Goal: Find specific page/section: Find specific page/section

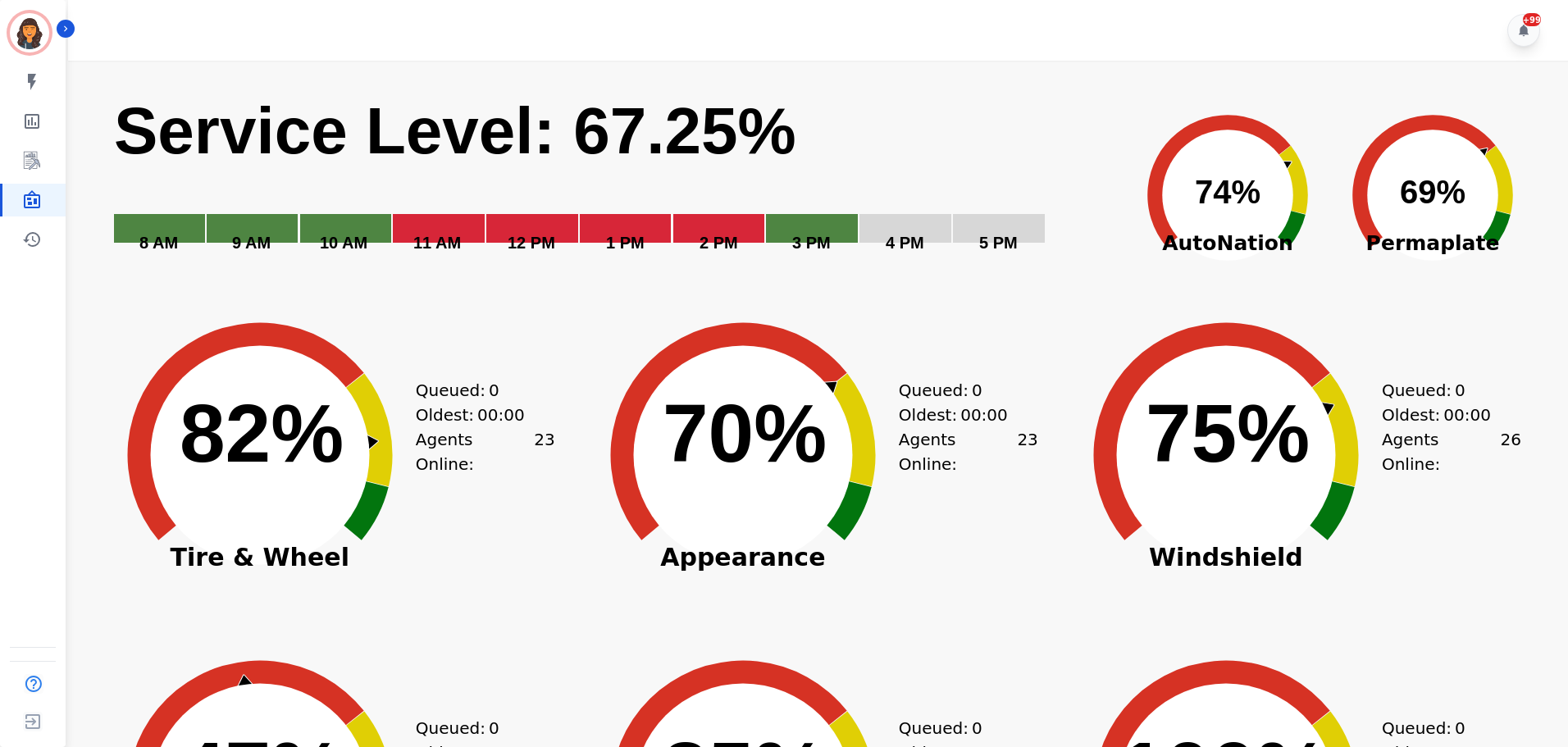
scroll to position [3, 0]
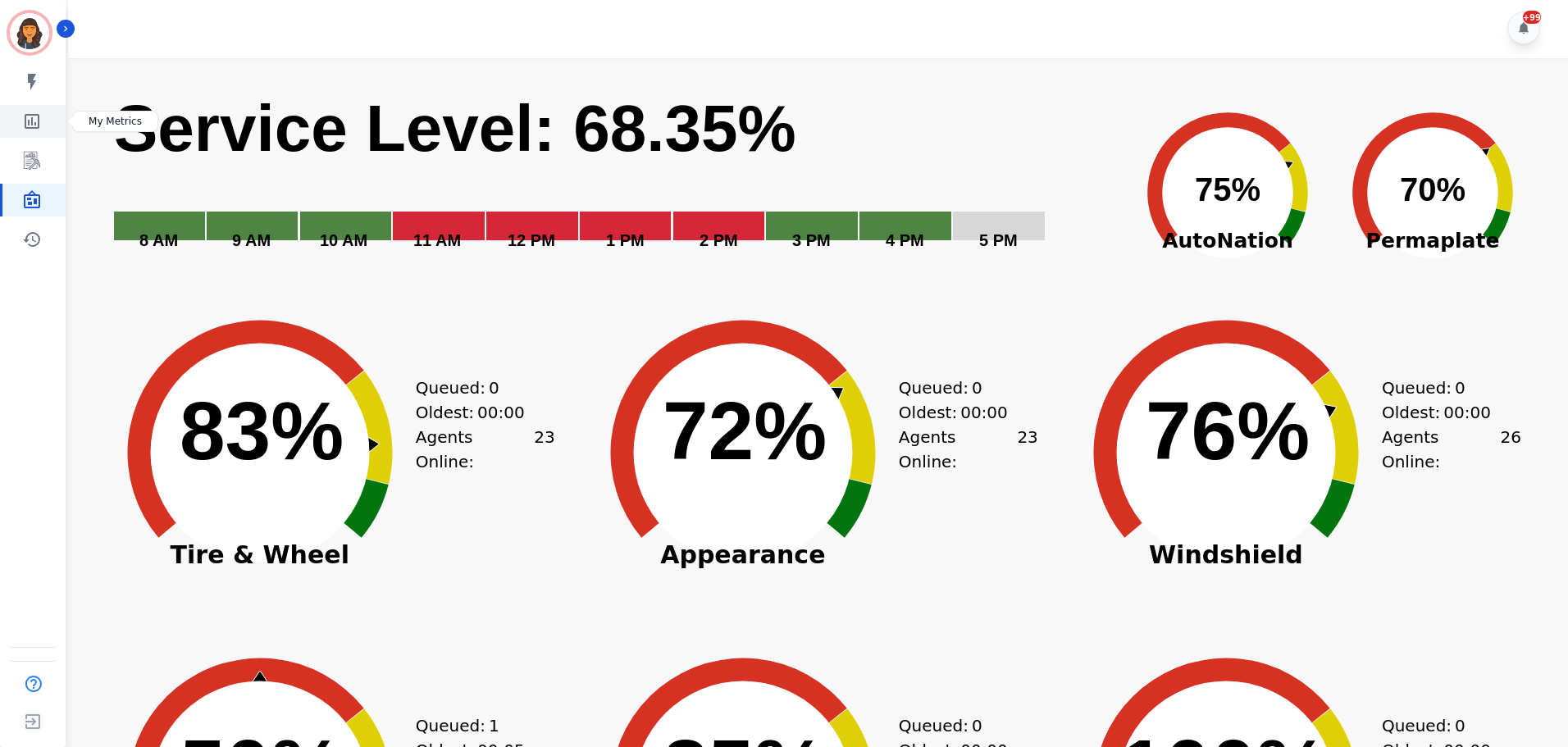
click at [36, 126] on icon "Sidebar" at bounding box center [32, 121] width 15 height 15
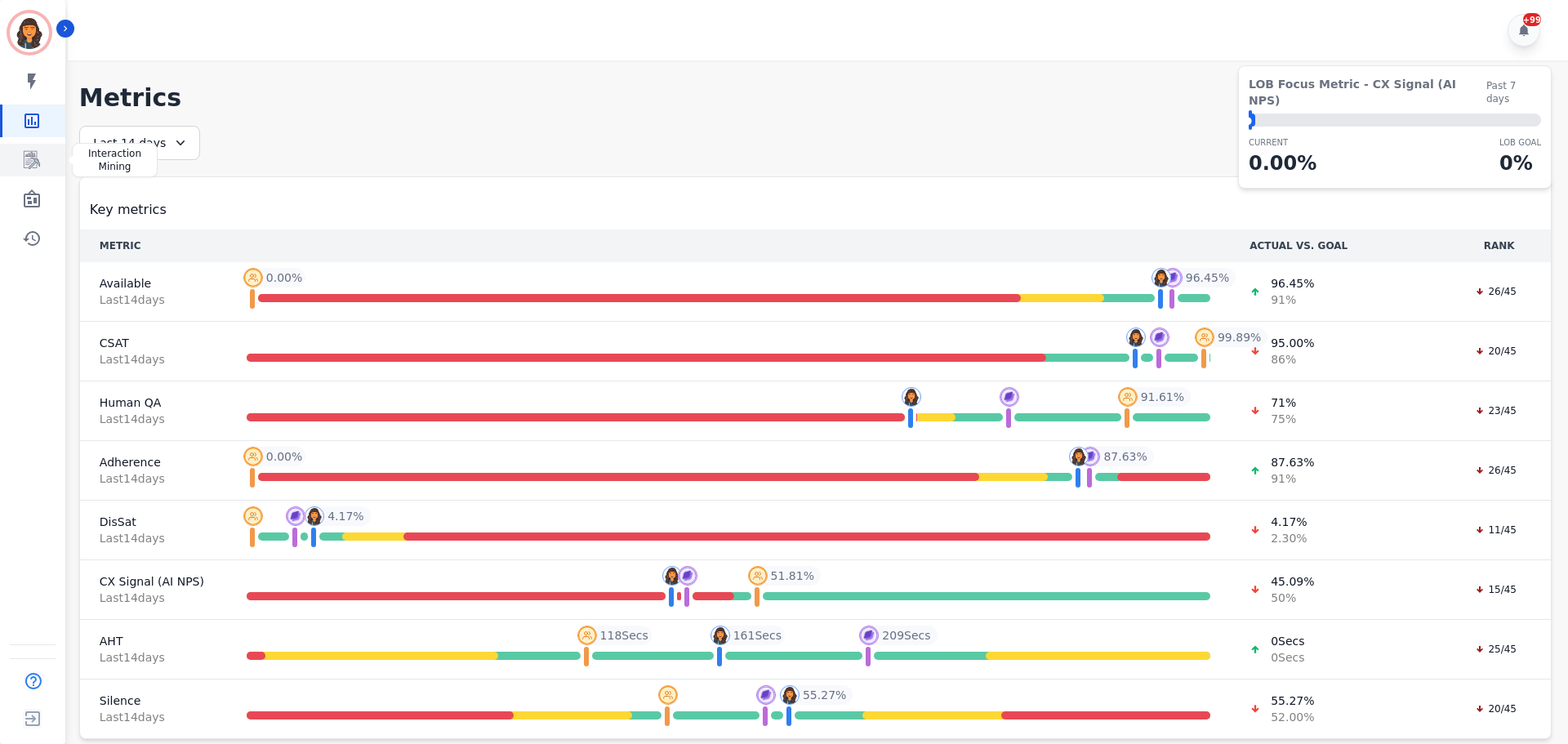
click at [39, 156] on icon "Sidebar" at bounding box center [32, 160] width 20 height 20
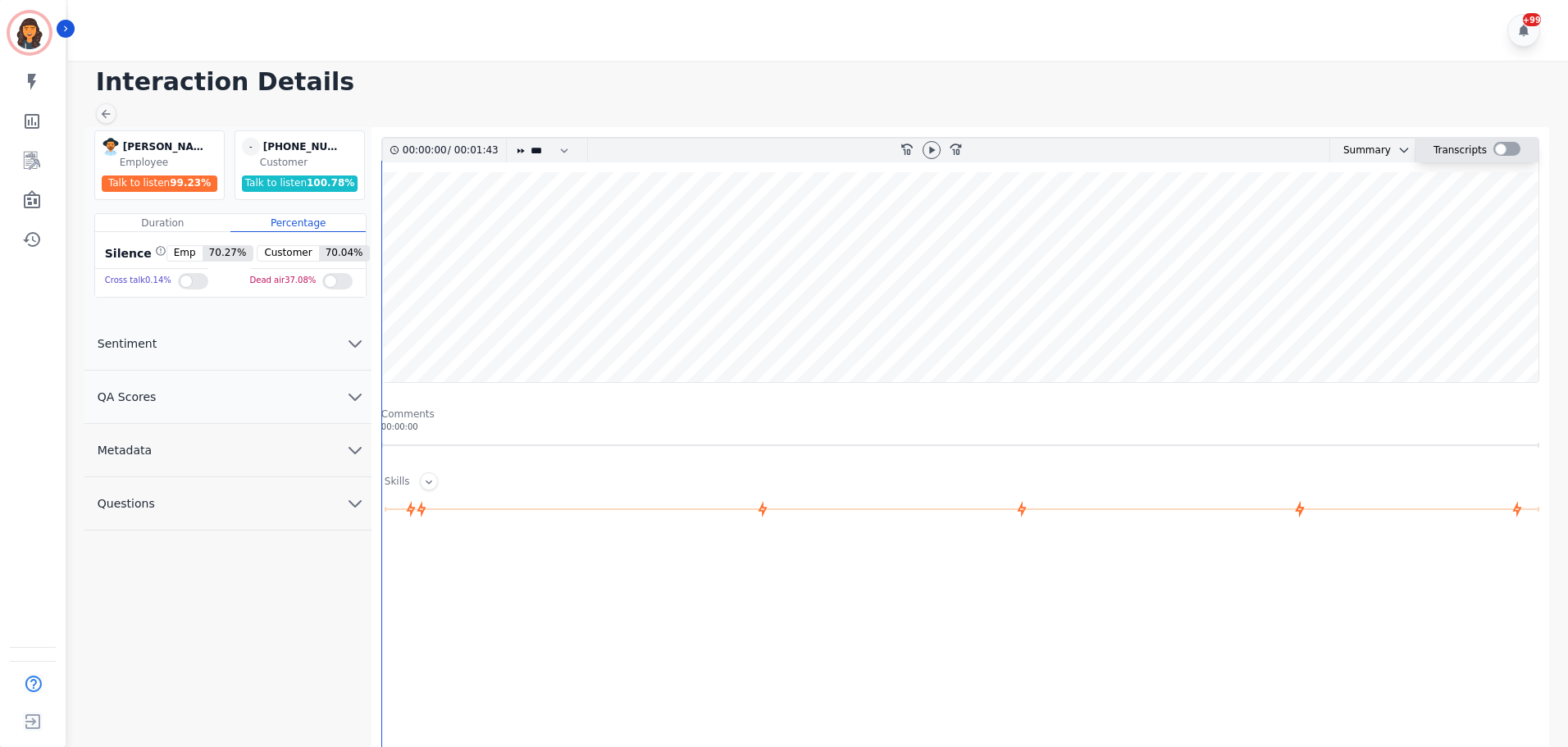
click at [1509, 151] on div at bounding box center [1507, 149] width 27 height 14
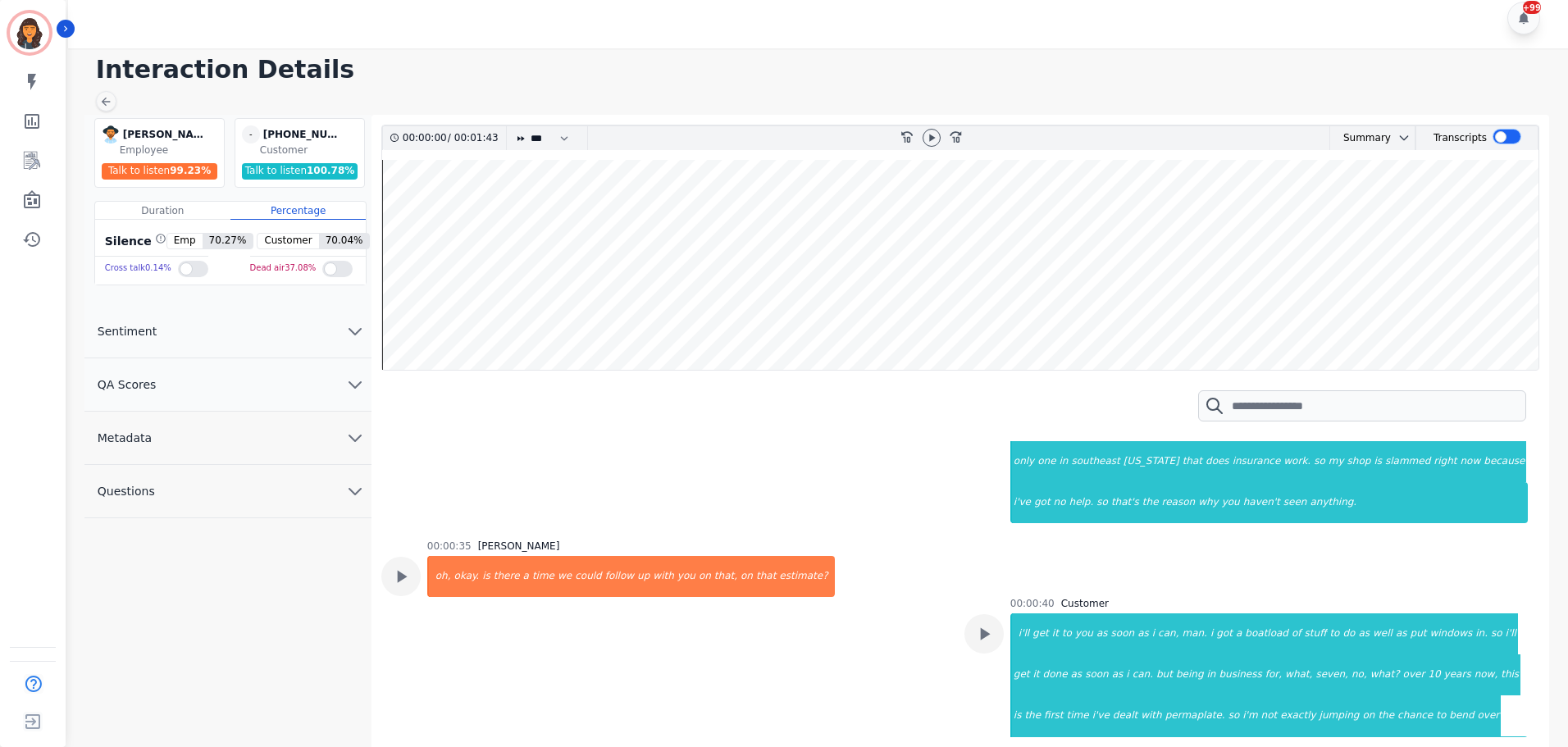
scroll to position [984, 0]
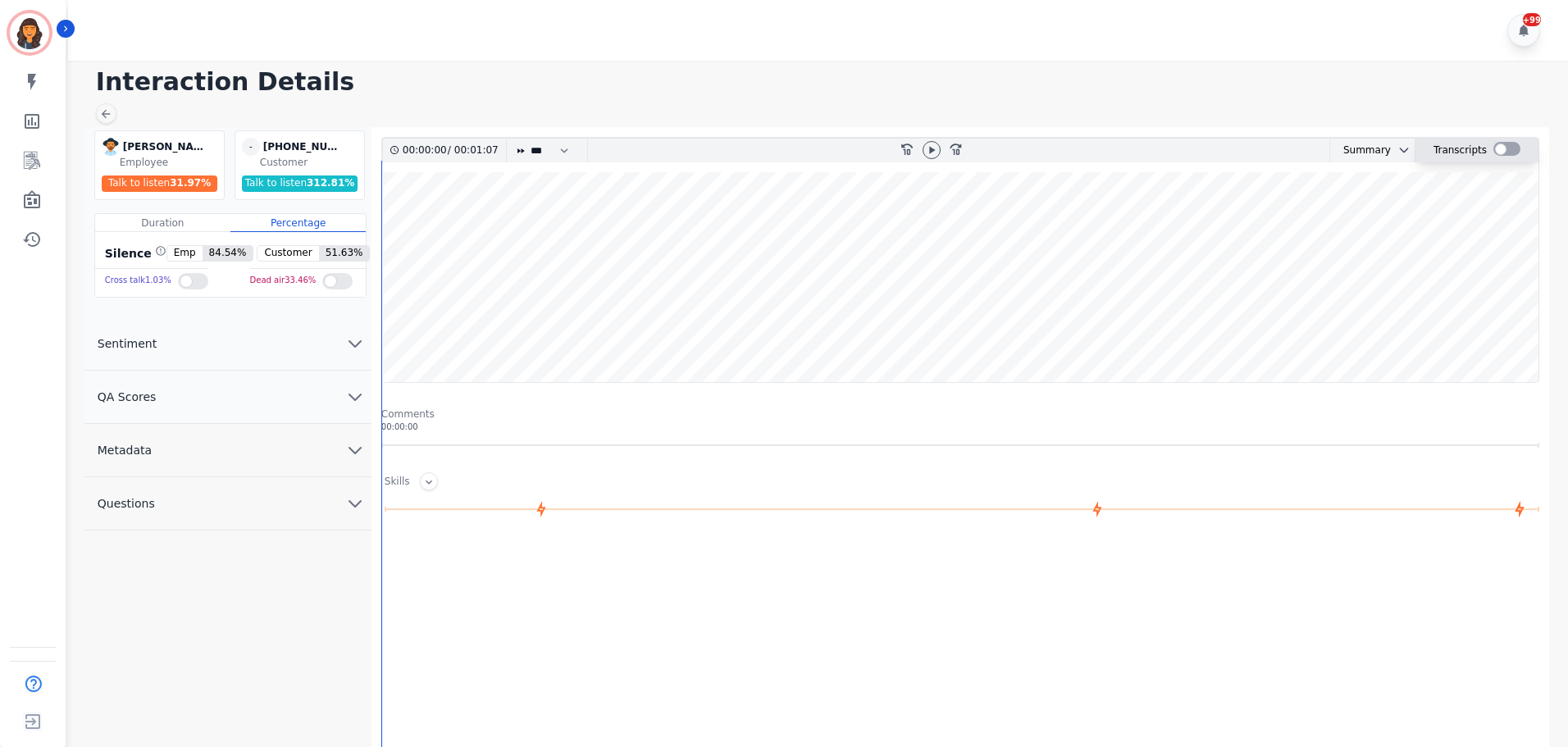
click at [1502, 148] on div at bounding box center [1507, 149] width 27 height 14
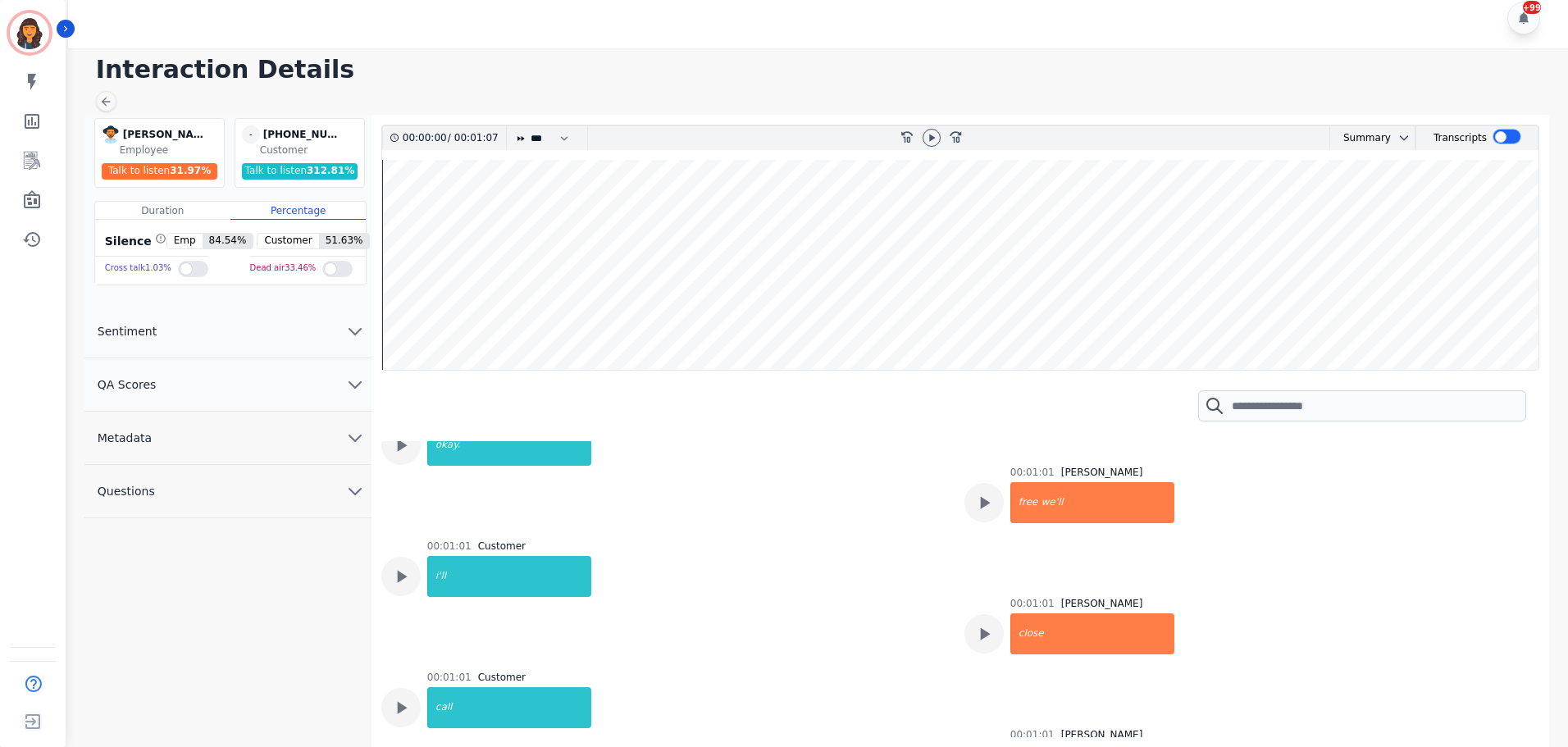
scroll to position [2882, 0]
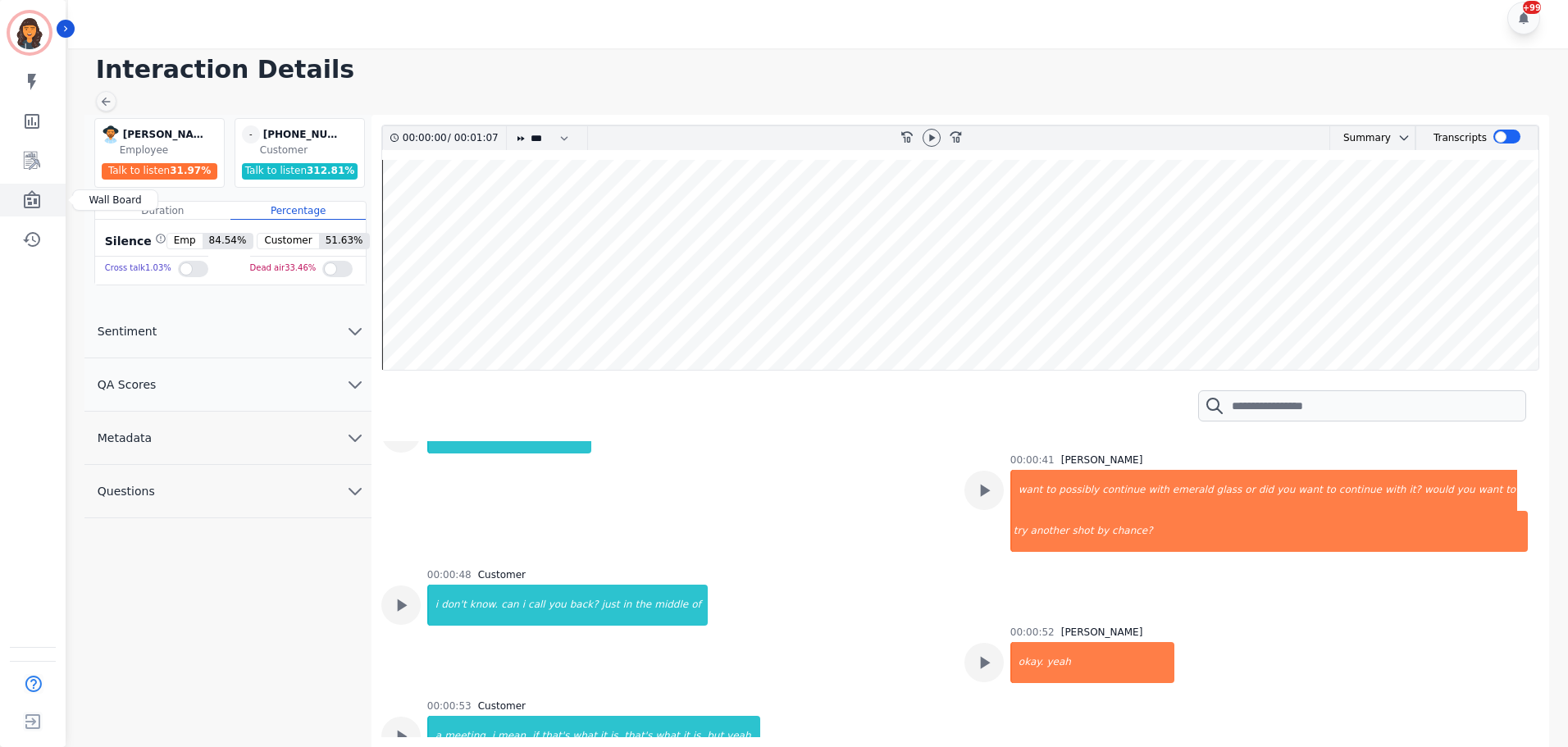
click at [42, 201] on link "Sidebar" at bounding box center [34, 200] width 63 height 33
